Goal: Navigation & Orientation: Go to known website

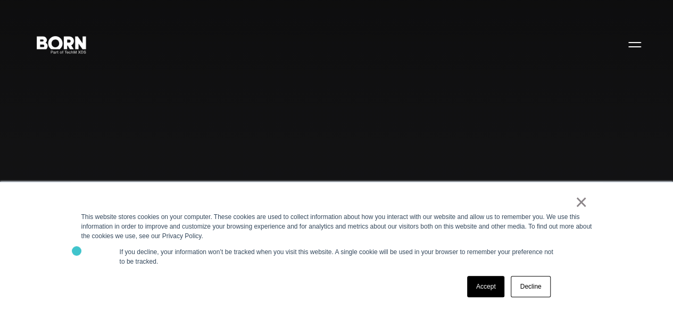
click at [77, 251] on div "× This website stores cookies on your computer. These cookies are used to colle…" at bounding box center [337, 246] width 532 height 129
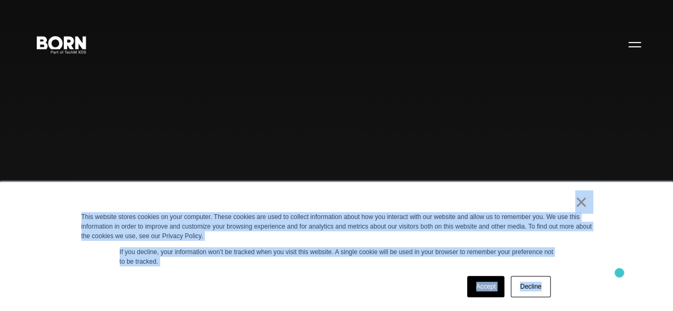
drag, startPoint x: 568, startPoint y: 204, endPoint x: 619, endPoint y: 273, distance: 85.2
click at [619, 273] on div "× This website stores cookies on your computer. These cookies are used to colle…" at bounding box center [336, 246] width 673 height 129
click at [305, 277] on div "Accept Decline" at bounding box center [317, 287] width 472 height 28
drag, startPoint x: 558, startPoint y: 204, endPoint x: 627, endPoint y: 278, distance: 101.2
click at [627, 278] on div "× This website stores cookies on your computer. These cookies are used to colle…" at bounding box center [336, 246] width 673 height 129
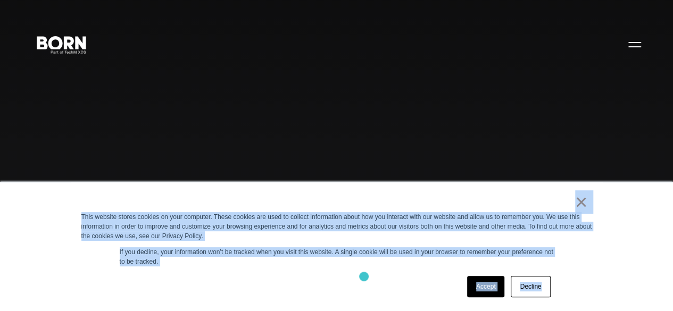
click at [364, 276] on div "Accept Decline" at bounding box center [317, 287] width 472 height 28
drag, startPoint x: 550, startPoint y: 197, endPoint x: 641, endPoint y: 289, distance: 129.7
click at [641, 289] on div "× This website stores cookies on your computer. These cookies are used to colle…" at bounding box center [336, 246] width 673 height 129
click at [297, 290] on div "Accept Decline" at bounding box center [317, 287] width 472 height 28
drag, startPoint x: 555, startPoint y: 199, endPoint x: 570, endPoint y: 277, distance: 79.6
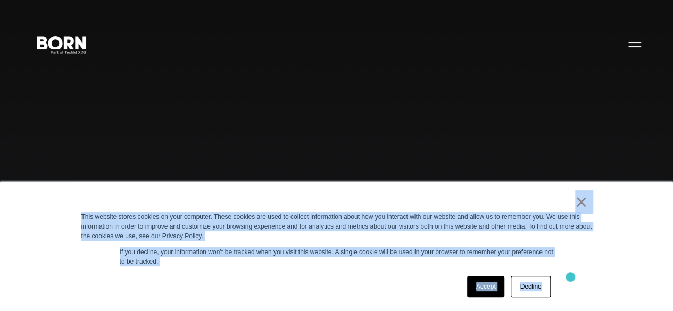
click at [570, 277] on div "× This website stores cookies on your computer. These cookies are used to colle…" at bounding box center [337, 246] width 532 height 129
click at [283, 281] on div "Accept Decline" at bounding box center [317, 287] width 472 height 28
drag, startPoint x: 532, startPoint y: 195, endPoint x: 632, endPoint y: 294, distance: 140.6
click at [632, 294] on div "× This website stores cookies on your computer. These cookies are used to colle…" at bounding box center [336, 246] width 673 height 129
click at [296, 280] on div "Accept Decline" at bounding box center [317, 287] width 472 height 28
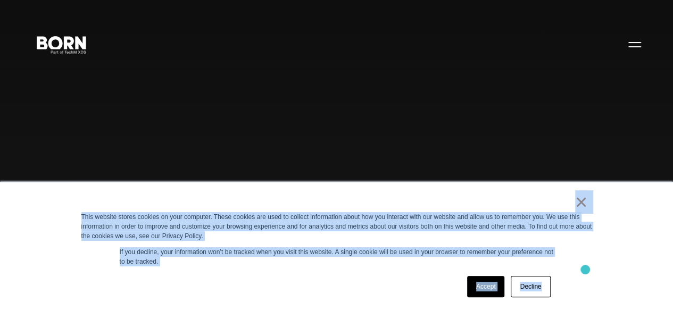
drag, startPoint x: 547, startPoint y: 199, endPoint x: 559, endPoint y: 277, distance: 78.7
click at [584, 270] on div "× This website stores cookies on your computer. These cookies are used to colle…" at bounding box center [337, 246] width 532 height 129
click at [330, 268] on div "× This website stores cookies on your computer. These cookies are used to colle…" at bounding box center [337, 246] width 532 height 129
drag, startPoint x: 490, startPoint y: 204, endPoint x: 645, endPoint y: 263, distance: 165.6
click at [645, 263] on div "× This website stores cookies on your computer. These cookies are used to colle…" at bounding box center [336, 246] width 673 height 129
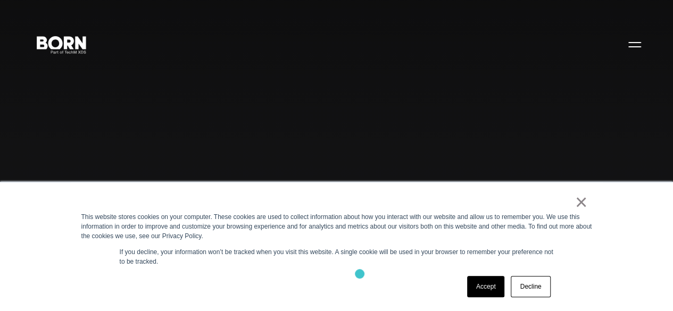
click at [348, 274] on div "Accept Decline" at bounding box center [317, 287] width 472 height 28
